Goal: Information Seeking & Learning: Compare options

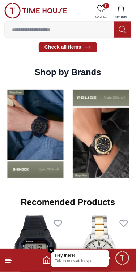
scroll to position [512, 0]
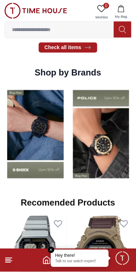
click at [100, 163] on img at bounding box center [101, 134] width 62 height 97
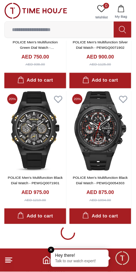
scroll to position [1414, 0]
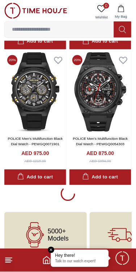
scroll to position [1423, 0]
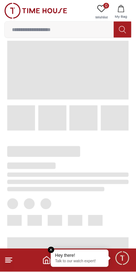
scroll to position [127, 0]
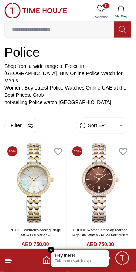
scroll to position [100, 0]
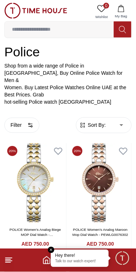
click at [98, 122] on span "Sort By:" at bounding box center [96, 125] width 20 height 7
click at [27, 119] on button "Filter" at bounding box center [21, 125] width 35 height 15
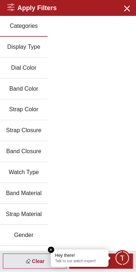
click at [129, 9] on icon "button" at bounding box center [126, 8] width 9 height 9
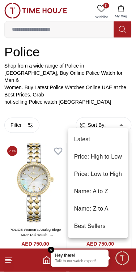
click at [114, 175] on li "Price: Low to High" at bounding box center [98, 174] width 60 height 17
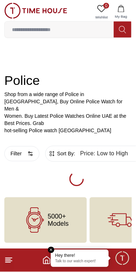
scroll to position [22, 0]
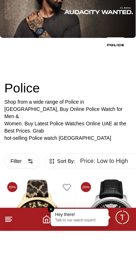
scroll to position [59, 0]
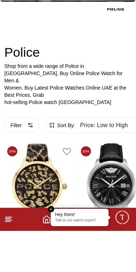
click at [27, 164] on button "Filter" at bounding box center [21, 166] width 35 height 15
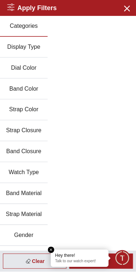
scroll to position [37, 0]
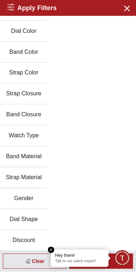
click at [32, 198] on button "Gender" at bounding box center [24, 199] width 48 height 21
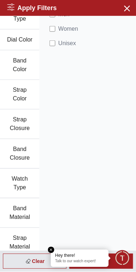
scroll to position [0, 0]
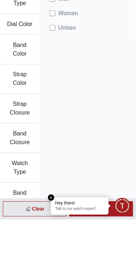
scroll to position [6, 0]
click at [55, 254] on em "Close tooltip" at bounding box center [51, 250] width 7 height 7
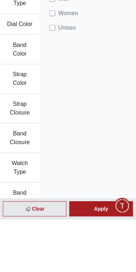
click at [119, 270] on div "Apply" at bounding box center [101, 261] width 64 height 15
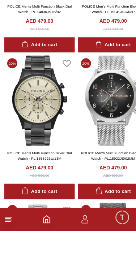
scroll to position [355, 0]
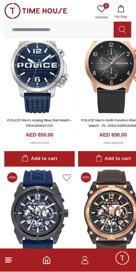
scroll to position [905, 0]
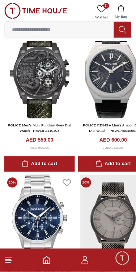
scroll to position [656, 0]
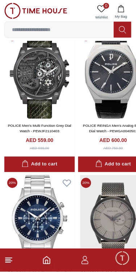
scroll to position [59, 0]
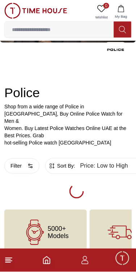
scroll to position [22, 0]
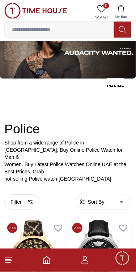
scroll to position [62, 0]
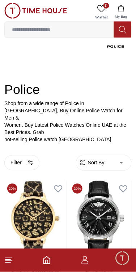
type input "*"
